Goal: Task Accomplishment & Management: Complete application form

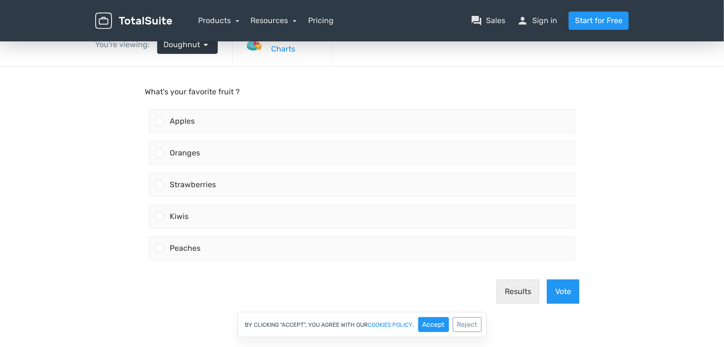
scroll to position [60, 0]
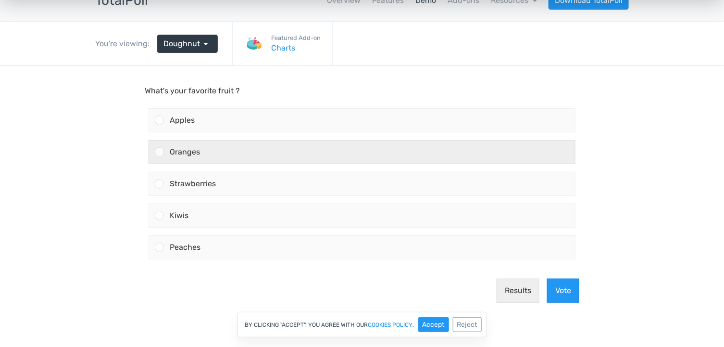
click at [232, 152] on div "Oranges" at bounding box center [369, 151] width 411 height 23
click at [160, 152] on input "Oranges" at bounding box center [160, 152] width 0 height 0
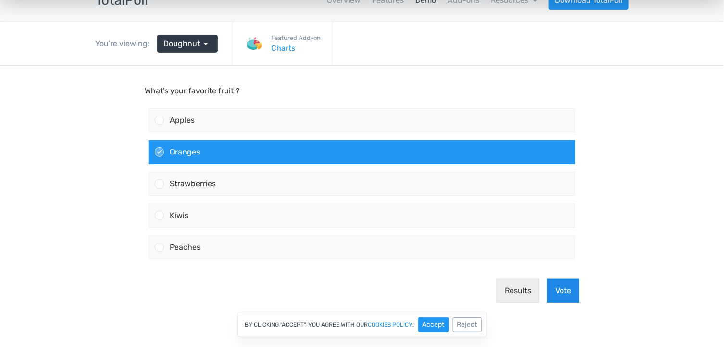
click at [566, 288] on button "Vote" at bounding box center [563, 290] width 32 height 24
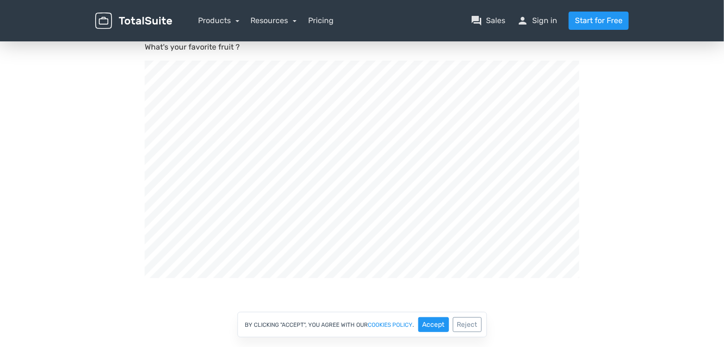
scroll to position [0, 0]
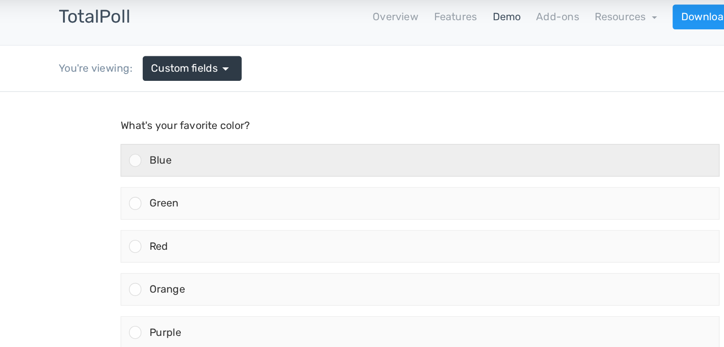
click at [145, 141] on div "Blue" at bounding box center [300, 141] width 426 height 23
click at [82, 142] on input "Blue" at bounding box center [82, 142] width 0 height 0
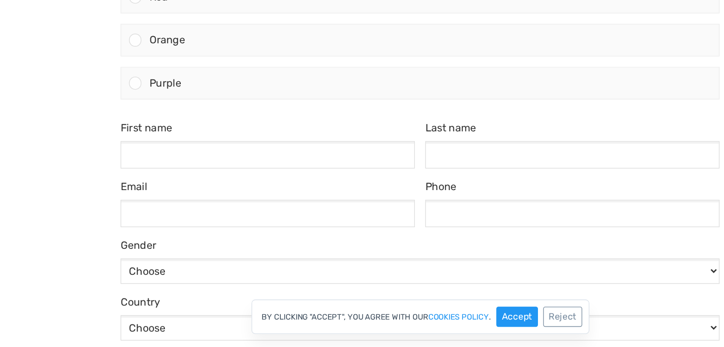
scroll to position [144, 0]
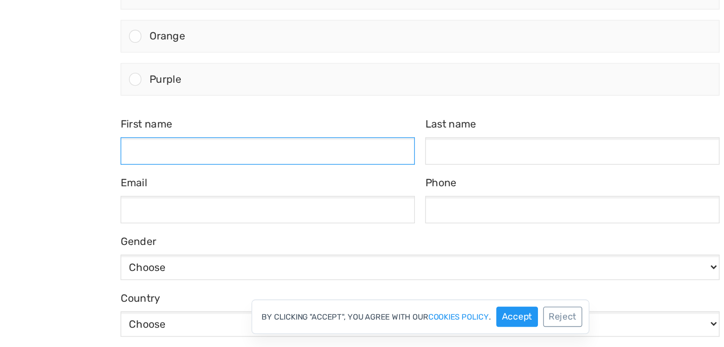
click at [128, 68] on input "First name" at bounding box center [179, 69] width 217 height 20
type input "sahani"
type input "kumar"
type input "lalbahadur2738@gmail.com"
type input "09596907098"
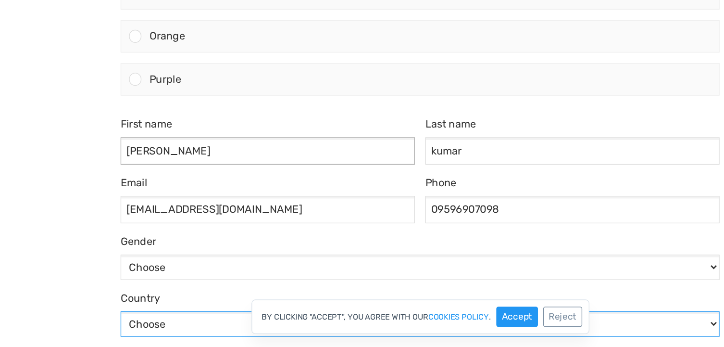
select select "India"
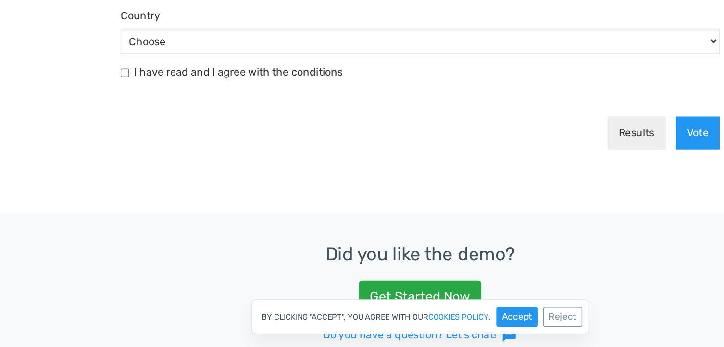
scroll to position [352, 0]
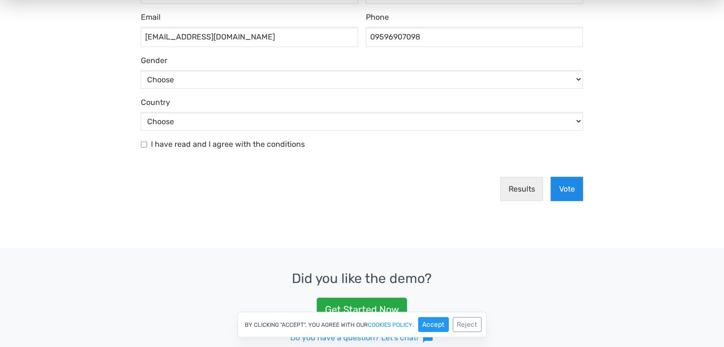
click at [562, 189] on button "Vote" at bounding box center [567, 189] width 32 height 24
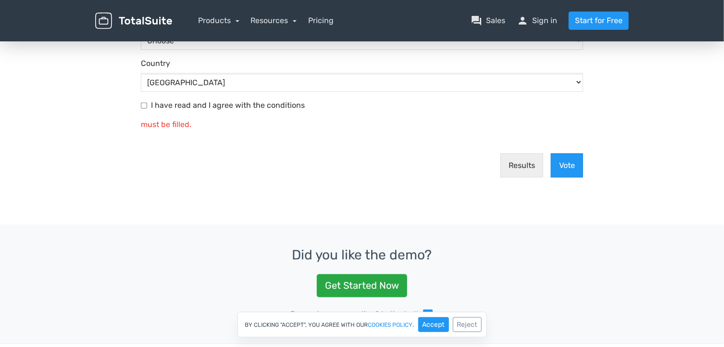
scroll to position [390, 0]
click at [562, 164] on button "Vote" at bounding box center [567, 166] width 32 height 24
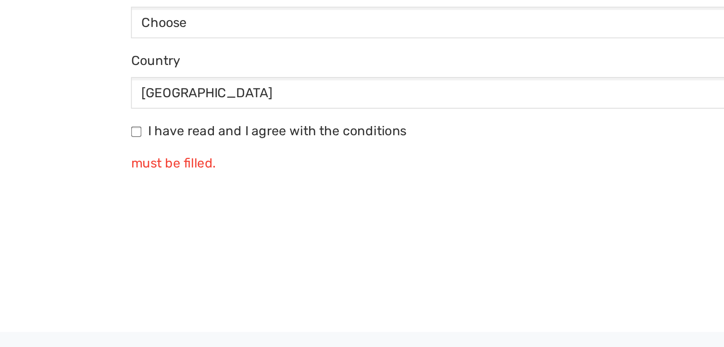
scroll to position [344, 0]
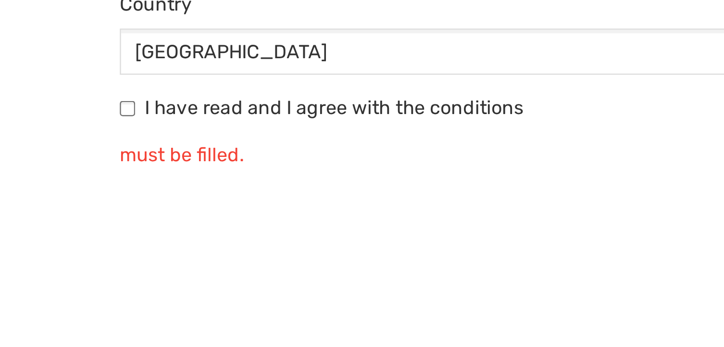
checkbox input "true"
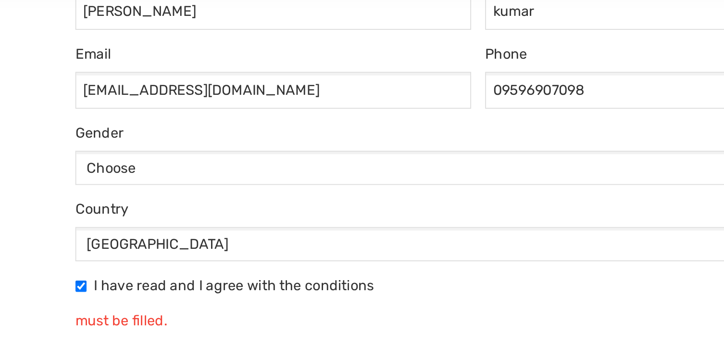
scroll to position [279, 0]
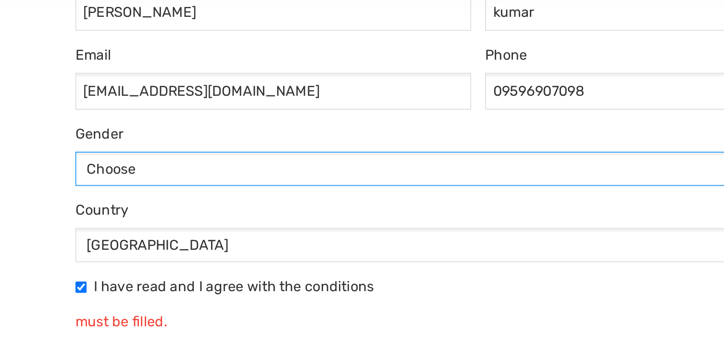
select select "male"
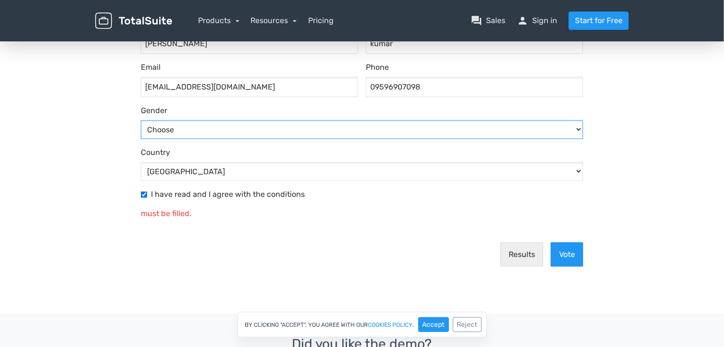
scroll to position [325, 0]
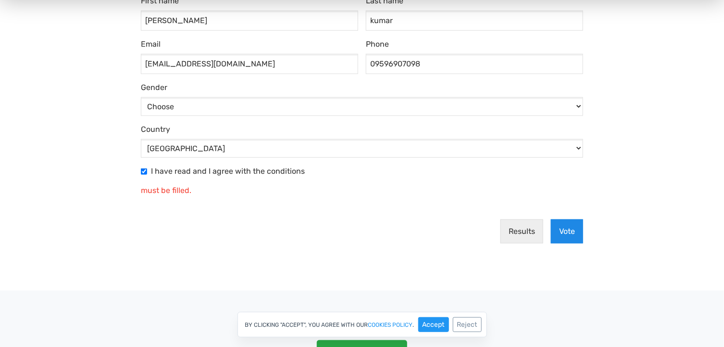
click at [564, 232] on button "Vote" at bounding box center [567, 232] width 32 height 24
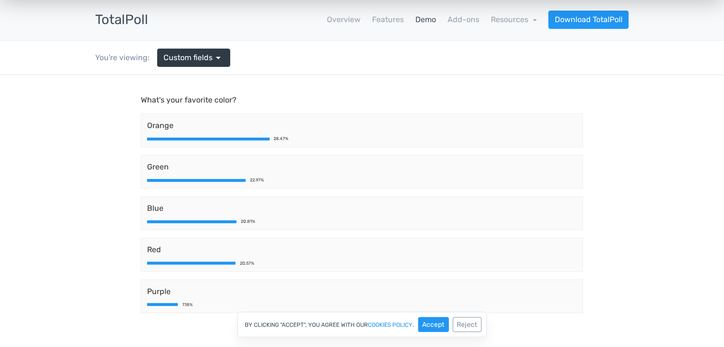
scroll to position [0, 0]
